Goal: Information Seeking & Learning: Understand process/instructions

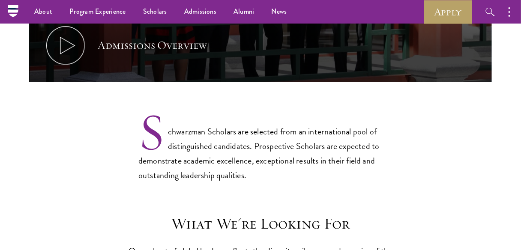
scroll to position [552, 0]
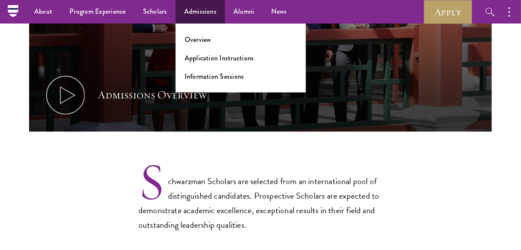
click at [214, 43] on li "Overview" at bounding box center [241, 40] width 112 height 10
click at [203, 39] on link "Overview" at bounding box center [198, 40] width 27 height 10
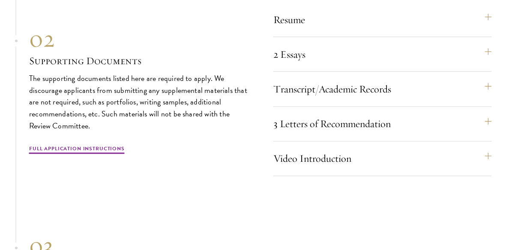
scroll to position [2766, 0]
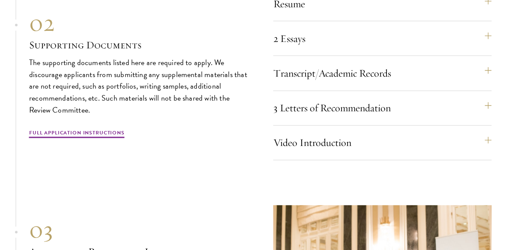
click at [399, 161] on div "Video Introduction Provide a short video self-introduction of no more than 1 mi…" at bounding box center [382, 147] width 218 height 28
click at [394, 146] on button "Video Introduction" at bounding box center [386, 143] width 218 height 21
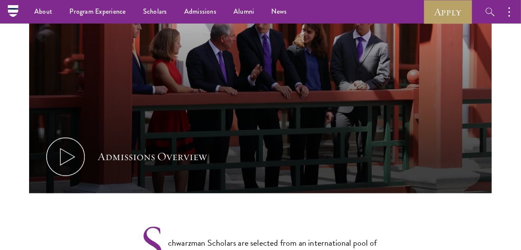
scroll to position [480, 0]
